Goal: Transaction & Acquisition: Purchase product/service

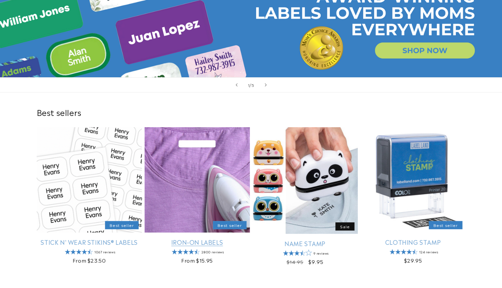
scroll to position [132, 0]
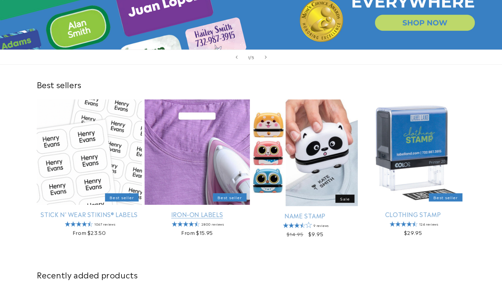
click at [212, 210] on link "Iron-On Labels" at bounding box center [197, 214] width 105 height 8
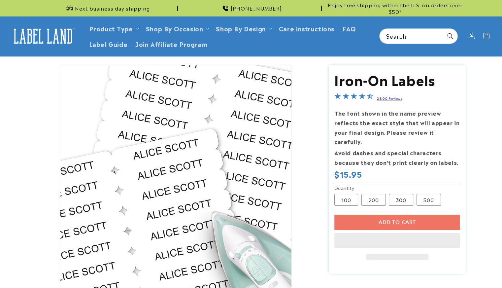
click at [385, 215] on div "Add to cart This item is a recurring or deferred purchase. By continuing, I agr…" at bounding box center [396, 237] width 125 height 45
click at [359, 215] on div "Add to cart This item is a recurring or deferred purchase. By continuing, I agr…" at bounding box center [396, 237] width 125 height 45
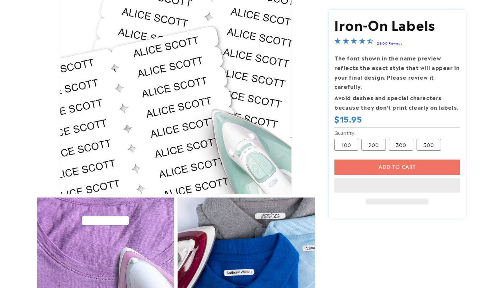
scroll to position [110, 0]
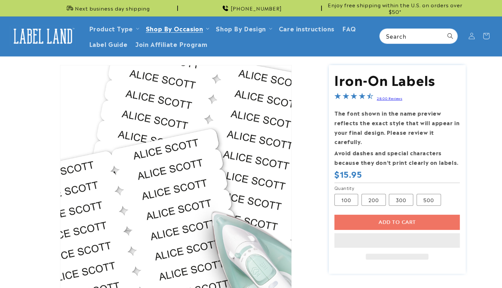
click at [176, 23] on summary "Shop By Occasion" at bounding box center [177, 28] width 70 height 16
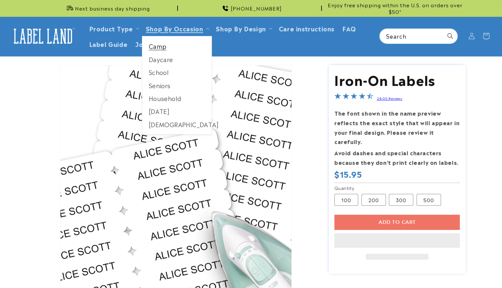
click at [167, 46] on link "Camp" at bounding box center [177, 46] width 70 height 13
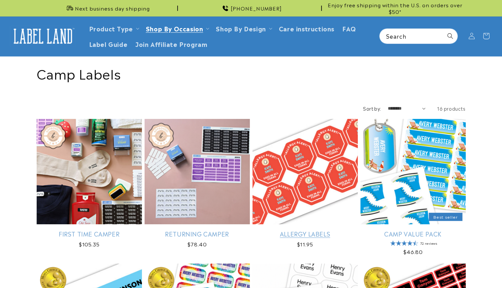
click at [310, 230] on link "Allergy Labels" at bounding box center [305, 234] width 105 height 8
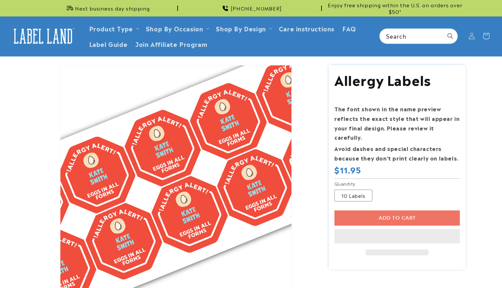
scroll to position [44, 0]
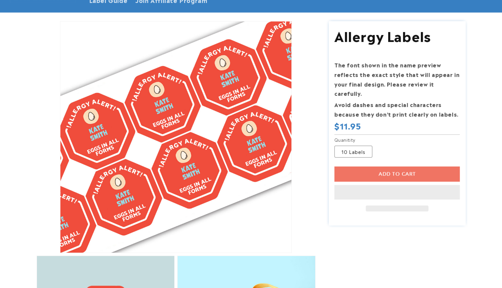
click at [382, 166] on div "Add to cart This item is a recurring or deferred purchase. By continuing, I agr…" at bounding box center [396, 188] width 125 height 45
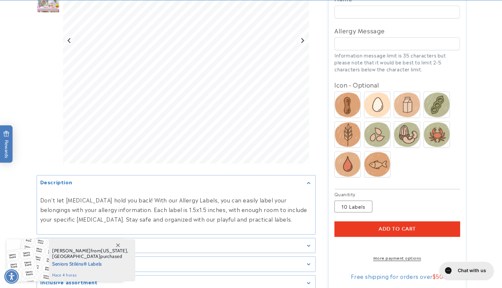
scroll to position [286, 0]
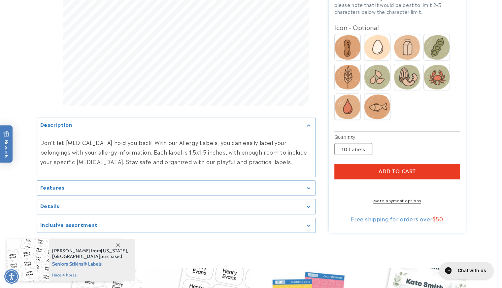
click at [389, 197] on link "More payment options" at bounding box center [396, 200] width 125 height 6
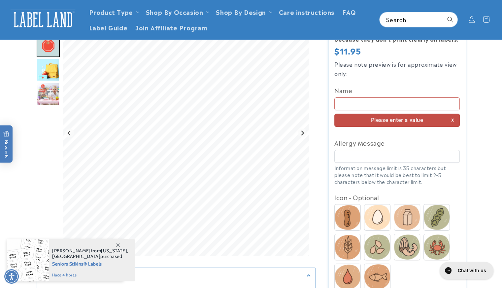
scroll to position [135, 0]
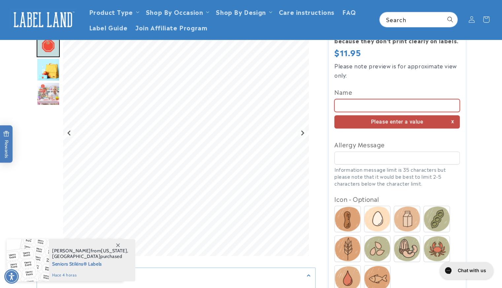
click at [364, 99] on input "Name" at bounding box center [396, 105] width 125 height 13
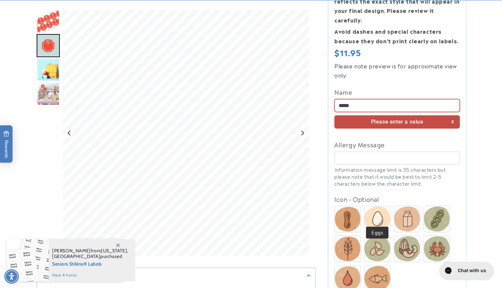
scroll to position [289, 0]
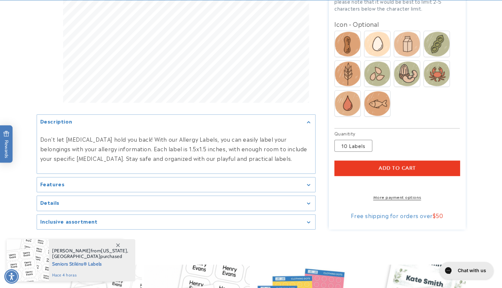
type input "*****"
click at [382, 197] on section "Allergy Labels Allergy Labels Estimated Delivery: [DATE] - [DATE] The font show…" at bounding box center [397, 3] width 137 height 454
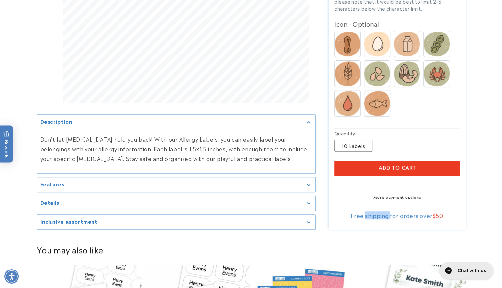
click at [382, 196] on link "More payment options" at bounding box center [396, 197] width 125 height 6
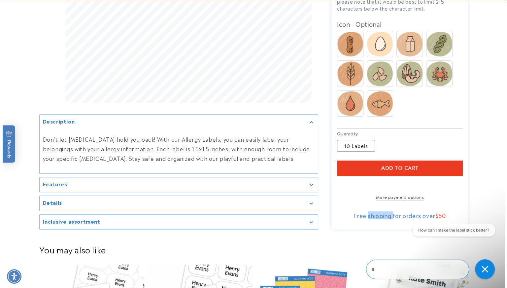
scroll to position [0, 0]
